Goal: Register for event/course

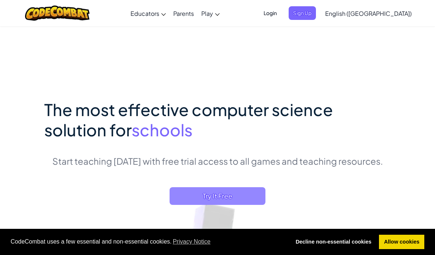
click at [243, 203] on span "Try It Free" at bounding box center [218, 196] width 96 height 18
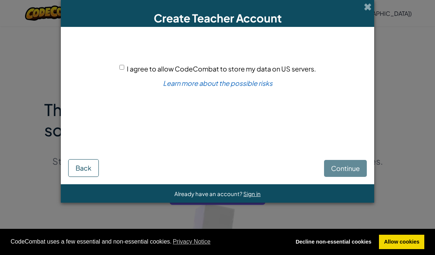
click at [124, 63] on div "I agree to allow CodeCombat to store my data on US servers. Learn more about th…" at bounding box center [217, 87] width 299 height 107
click at [134, 68] on span "I agree to allow CodeCombat to store my data on US servers." at bounding box center [221, 69] width 189 height 8
click at [124, 68] on input "I agree to allow CodeCombat to store my data on US servers." at bounding box center [122, 67] width 5 height 5
checkbox input "true"
click at [348, 171] on span "Continue" at bounding box center [345, 168] width 29 height 8
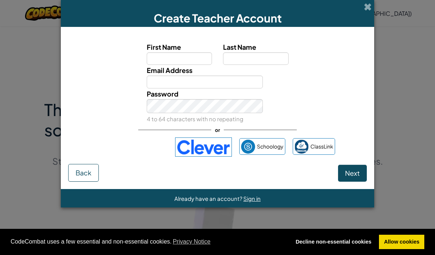
click at [108, 147] on div "Sign in with Google. Opens in new tab" at bounding box center [134, 147] width 68 height 16
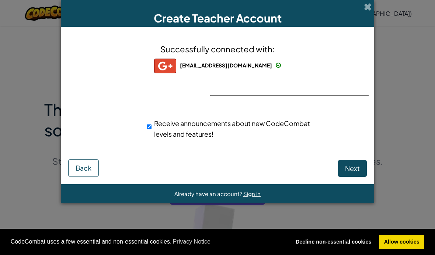
click at [352, 173] on span "Next" at bounding box center [352, 168] width 15 height 8
select select "United States"
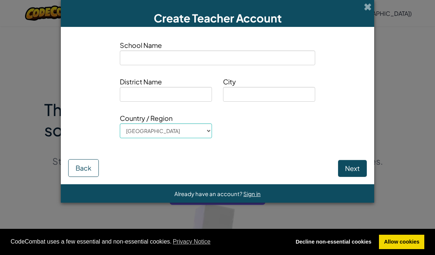
click at [350, 173] on button "Next" at bounding box center [352, 168] width 29 height 17
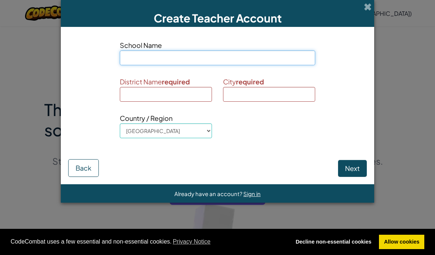
click at [168, 63] on input at bounding box center [218, 58] width 196 height 15
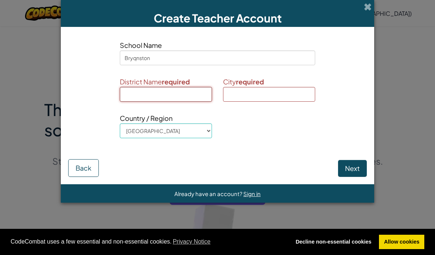
click at [190, 93] on input at bounding box center [166, 94] width 92 height 15
click at [230, 75] on div "School Name Bryqnston District Name required City required Country / Region Afg…" at bounding box center [217, 91] width 299 height 115
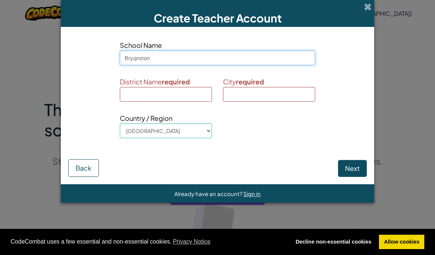
click at [242, 65] on input "Bryqnston" at bounding box center [218, 58] width 196 height 15
type input "Bryanston"
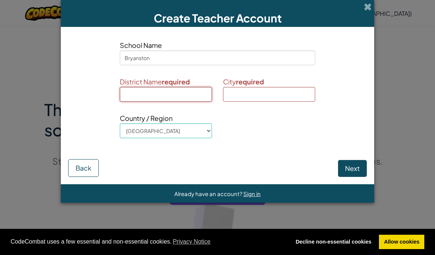
click at [187, 92] on input at bounding box center [166, 94] width 92 height 15
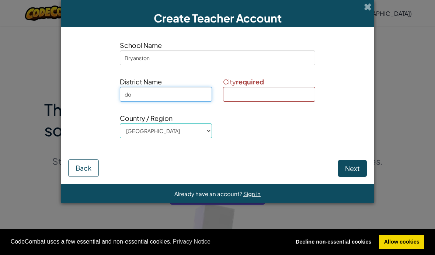
type input "d"
type input "blandford"
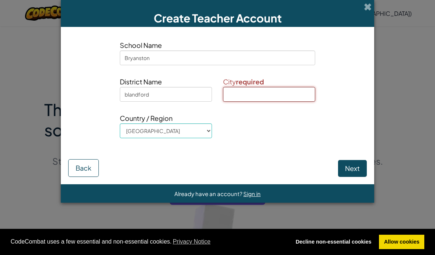
click at [281, 100] on input at bounding box center [269, 94] width 92 height 15
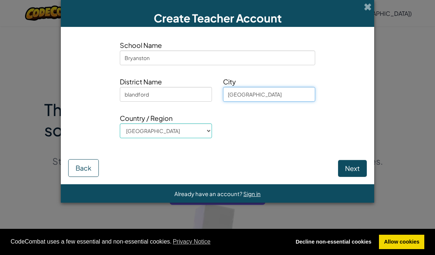
type input "dorset"
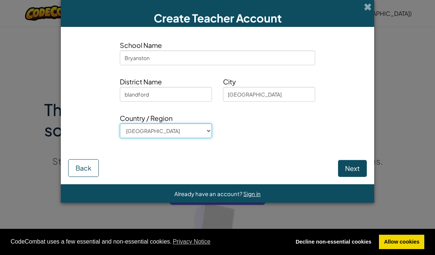
click at [204, 135] on select "Afghanistan Åland Islands Albania Algeria American Samoa Andorra Angola Anguill…" at bounding box center [166, 131] width 92 height 15
select select "United Kingdom"
click at [355, 170] on button "Next" at bounding box center [352, 168] width 29 height 17
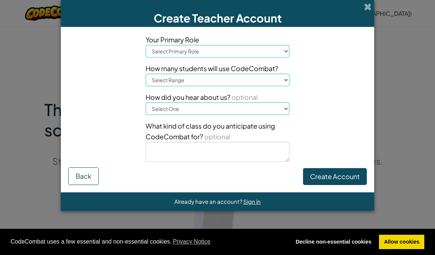
click at [270, 44] on span "Your Primary Role" at bounding box center [218, 39] width 144 height 11
click at [283, 57] on select "Select Primary Role Principal Parent Technology coordinator Teacher Curriculum …" at bounding box center [218, 51] width 144 height 13
click at [254, 50] on select "Select Primary Role Principal Parent Technology coordinator Teacher Curriculum …" at bounding box center [218, 51] width 144 height 13
click at [262, 55] on select "Select Primary Role Principal Parent Technology coordinator Teacher Curriculum …" at bounding box center [218, 51] width 144 height 13
select select "Technology coordinator"
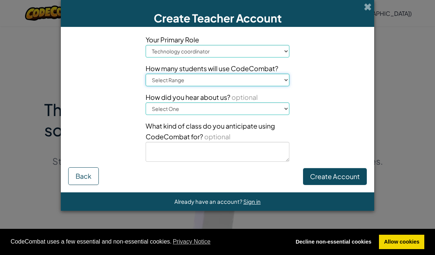
click at [257, 86] on select "Select Range 1-10 11-50 51-100 101-200 201-500 501-1000 1000+" at bounding box center [218, 80] width 144 height 13
click at [282, 86] on select "Select Range 1-10 11-50 51-100 101-200 201-500 501-1000 1000+" at bounding box center [218, 80] width 144 height 13
select select "1-10"
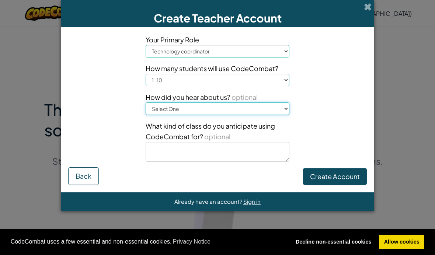
click at [258, 106] on select "Select One Conference (e.g. ISTE) Code.org/Hour of Code A teacher An administra…" at bounding box center [218, 109] width 144 height 13
click at [254, 110] on select "Select One Conference (e.g. ISTE) Code.org/Hour of Code A teacher An administra…" at bounding box center [218, 109] width 144 height 13
select select "Google"
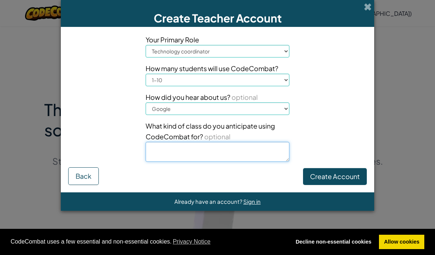
click at [269, 152] on textarea at bounding box center [218, 152] width 144 height 20
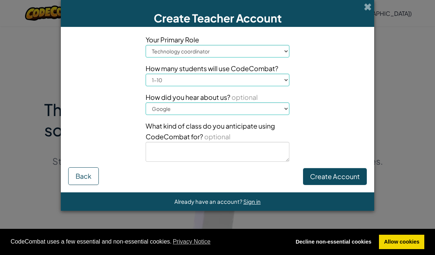
click at [337, 179] on button "Create Account" at bounding box center [335, 176] width 64 height 17
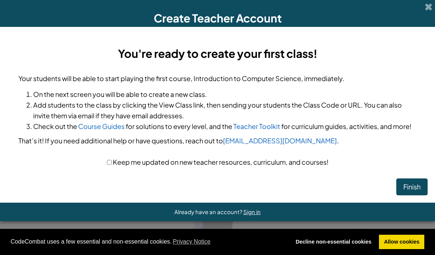
click at [414, 187] on button "Finish" at bounding box center [412, 187] width 31 height 17
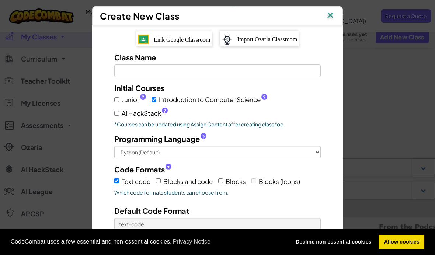
click at [331, 10] on img at bounding box center [331, 15] width 10 height 11
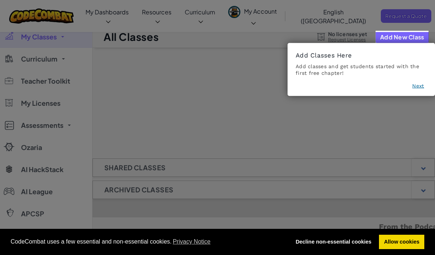
click at [423, 87] on button "Next" at bounding box center [419, 85] width 12 height 7
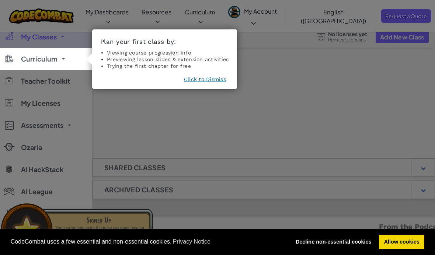
click at [225, 80] on button "Click to Dismiss" at bounding box center [205, 78] width 42 height 7
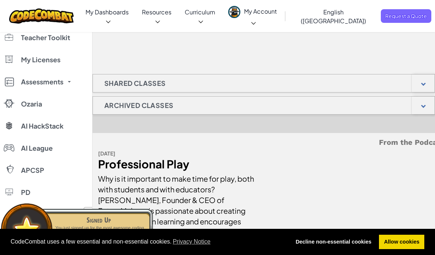
scroll to position [99, 0]
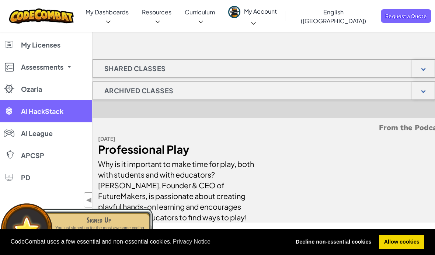
click at [23, 108] on span "AI HackStack" at bounding box center [42, 111] width 42 height 7
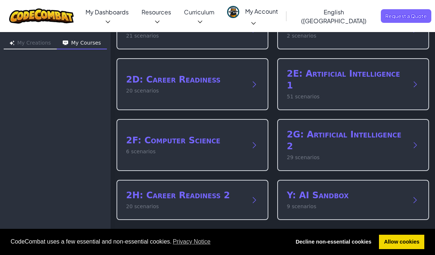
scroll to position [114, 0]
click at [406, 221] on div "1: Intro to AI 15 scenarios 2A: English Language Arts 7 scenarios 2B: Math and …" at bounding box center [273, 115] width 313 height 333
